Goal: Find specific page/section: Find specific page/section

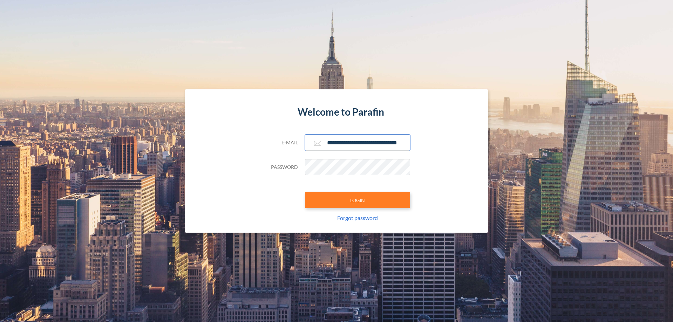
type input "**********"
click at [357, 200] on button "LOGIN" at bounding box center [357, 200] width 105 height 16
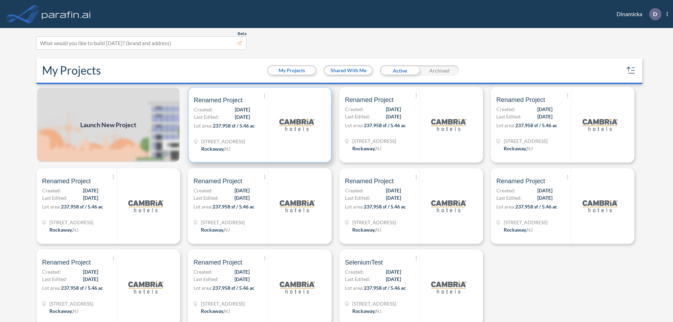
scroll to position [2, 0]
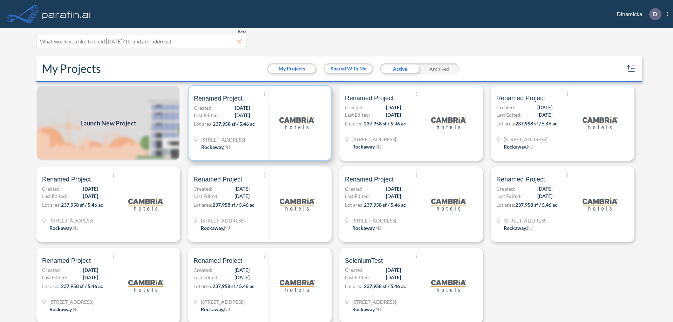
click at [258, 123] on p "Lot area: 237,958 sf / 5.46 ac" at bounding box center [231, 125] width 74 height 10
